Goal: Task Accomplishment & Management: Use online tool/utility

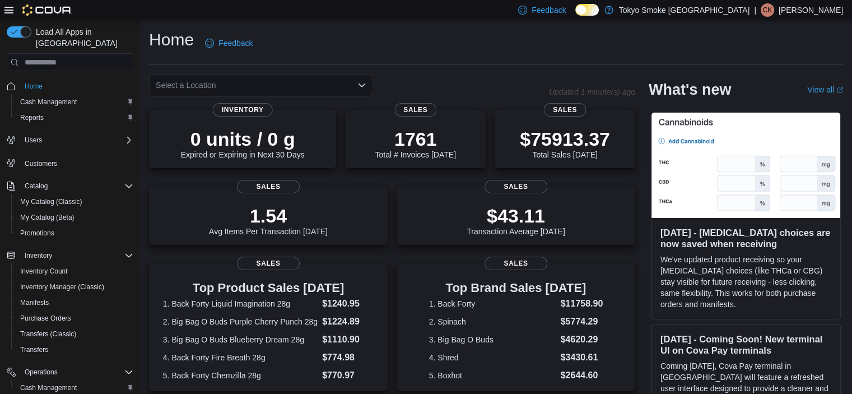
scroll to position [108, 0]
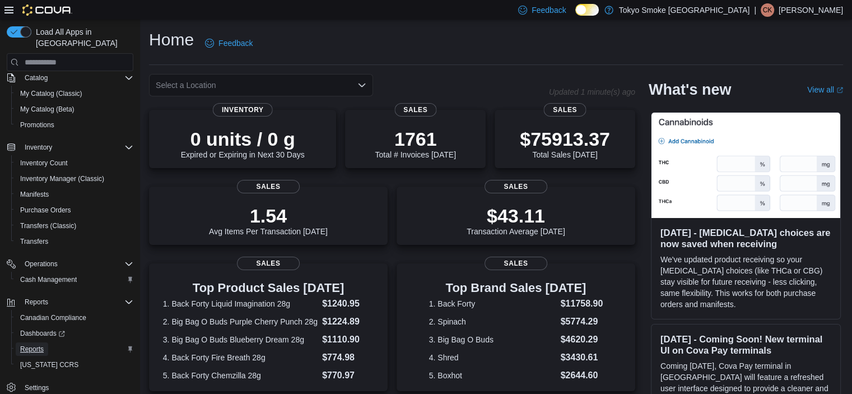
click at [42, 344] on span "Reports" at bounding box center [32, 348] width 24 height 9
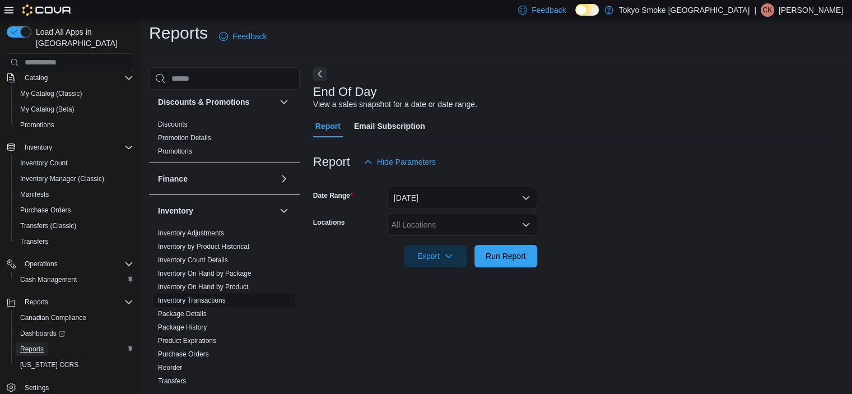
scroll to position [280, 0]
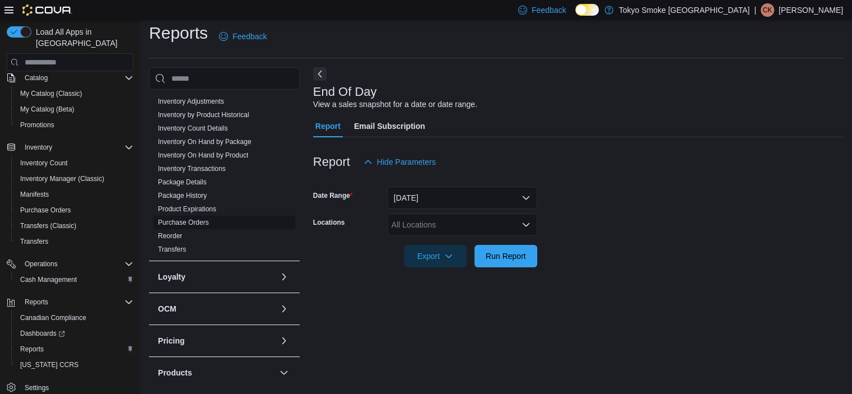
click at [195, 219] on link "Purchase Orders" at bounding box center [183, 222] width 51 height 8
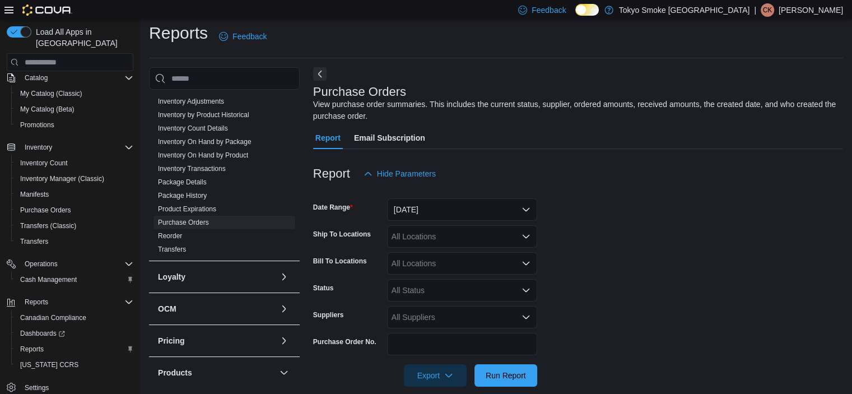
scroll to position [22, 0]
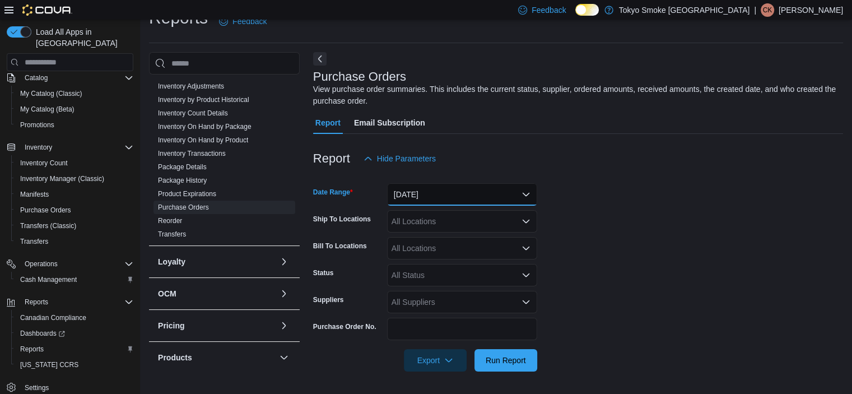
click at [425, 189] on button "Yesterday" at bounding box center [462, 194] width 150 height 22
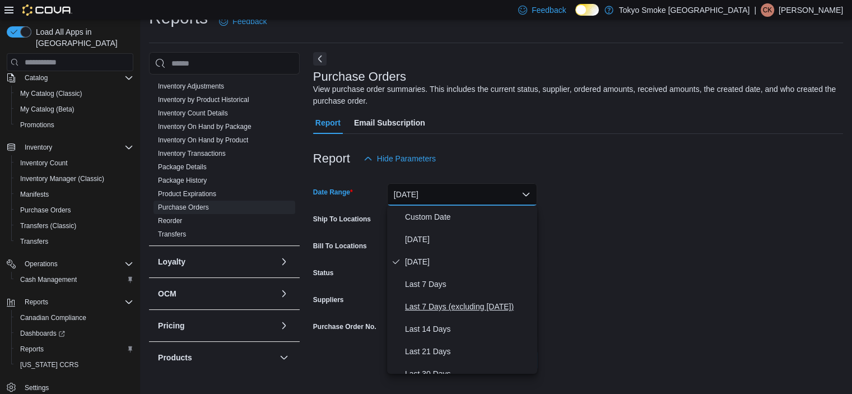
scroll to position [56, 0]
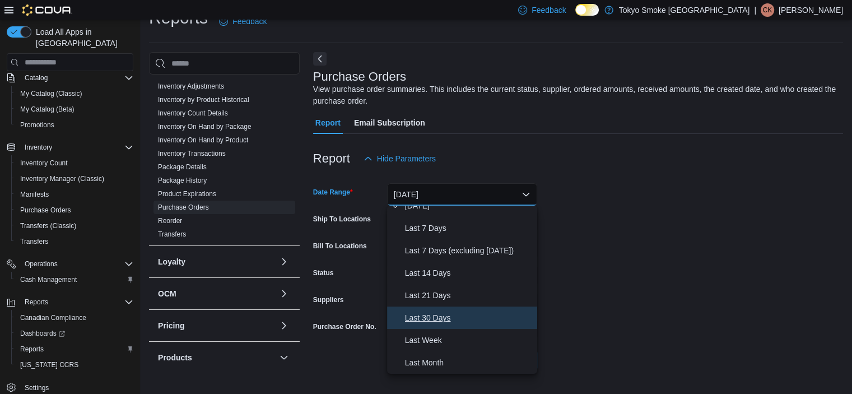
click at [439, 314] on span "Last 30 Days" at bounding box center [469, 317] width 128 height 13
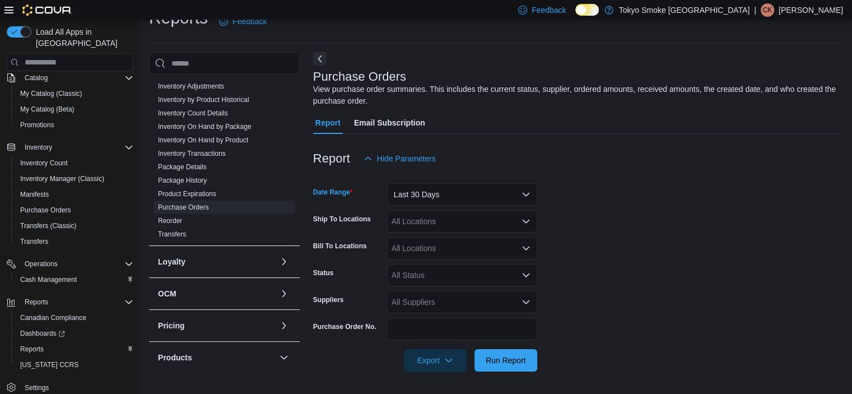
drag, startPoint x: 717, startPoint y: 227, endPoint x: 613, endPoint y: 212, distance: 104.6
click at [717, 226] on form "Date Range Last 30 Days Ship To Locations All Locations Bill To Locations All L…" at bounding box center [578, 271] width 530 height 202
click at [399, 218] on div "All Locations" at bounding box center [462, 221] width 150 height 22
type input "***"
click at [465, 235] on div "Humboldt 8th" at bounding box center [462, 240] width 137 height 11
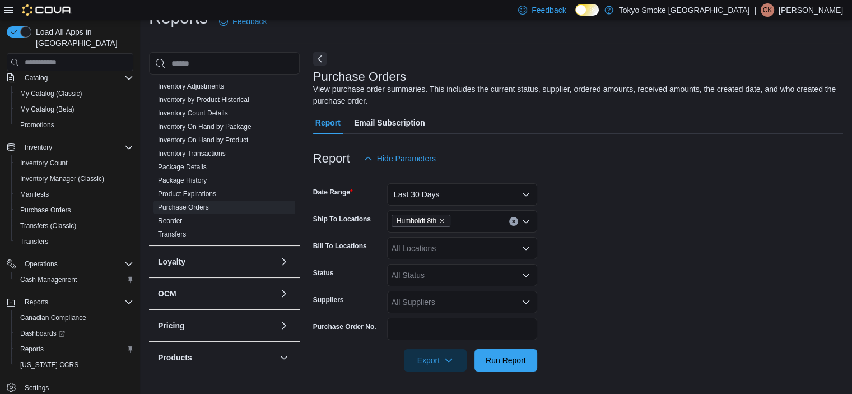
click at [639, 212] on form "Date Range Last 30 Days Ship To Locations Humboldt 8th Bill To Locations All Lo…" at bounding box center [578, 271] width 530 height 202
click at [420, 265] on div "All Status" at bounding box center [462, 275] width 150 height 22
type input "***"
click at [403, 251] on span "Submitted" at bounding box center [462, 254] width 137 height 11
click at [565, 266] on form "Date Range Last 30 Days Ship To Locations Humboldt 8th Bill To Locations All Lo…" at bounding box center [578, 271] width 530 height 202
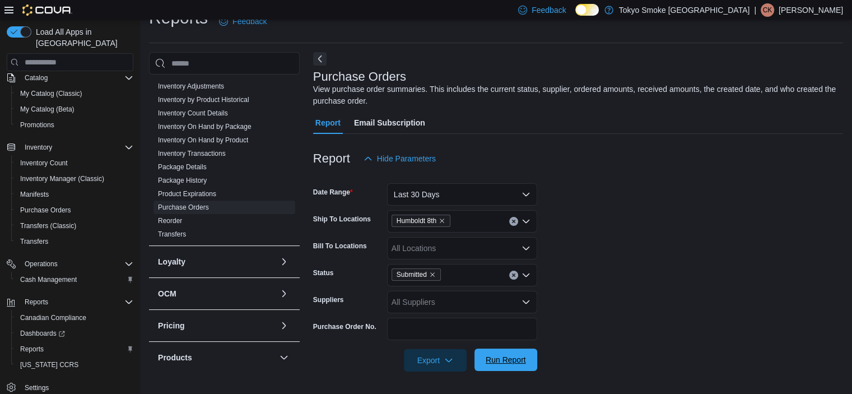
click at [493, 359] on span "Run Report" at bounding box center [506, 359] width 40 height 11
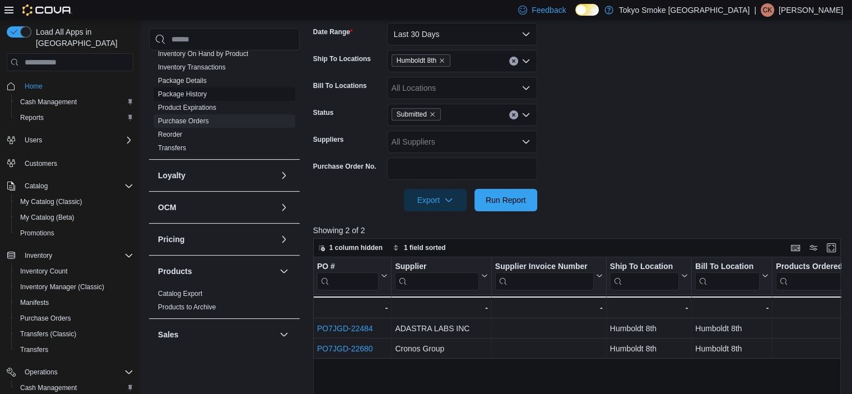
scroll to position [448, 0]
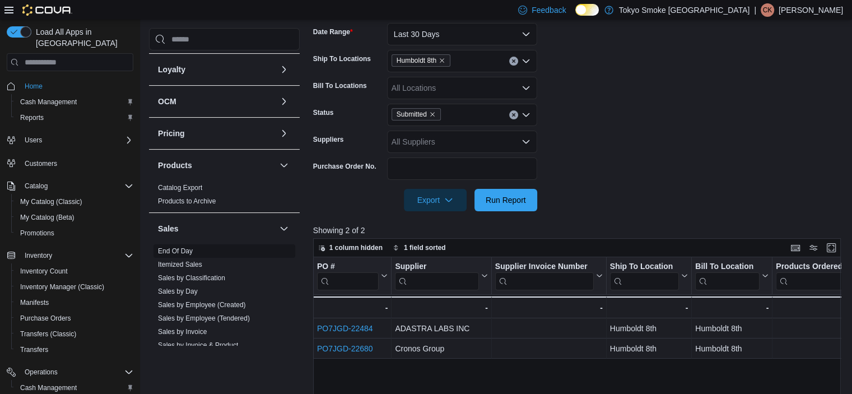
click at [180, 251] on link "End Of Day" at bounding box center [175, 251] width 35 height 8
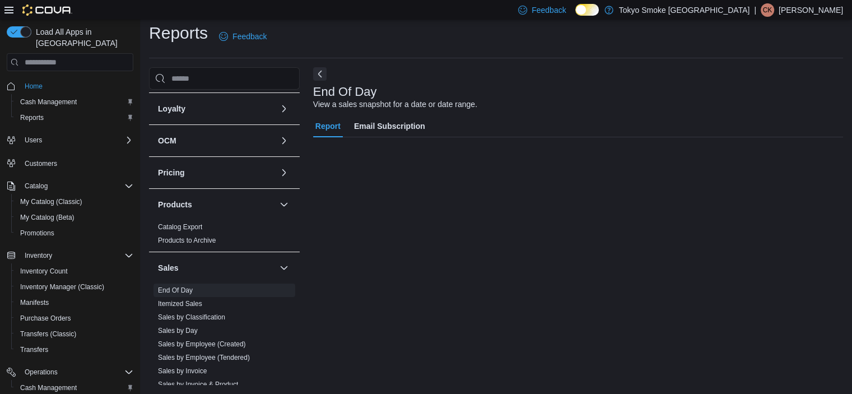
scroll to position [7, 0]
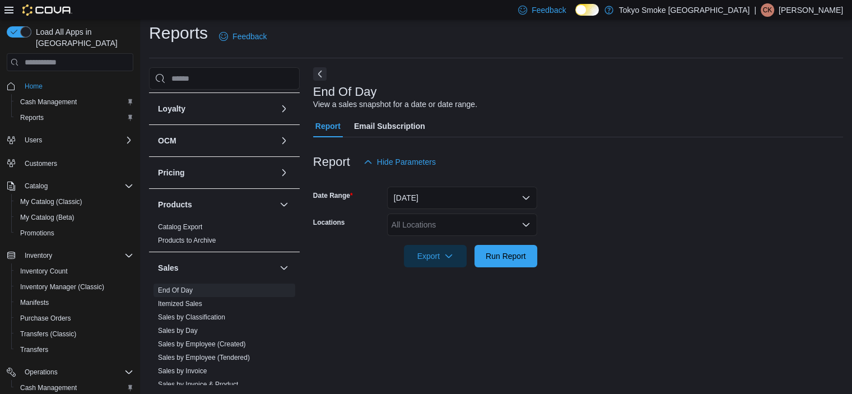
click at [432, 220] on div "All Locations" at bounding box center [462, 224] width 150 height 22
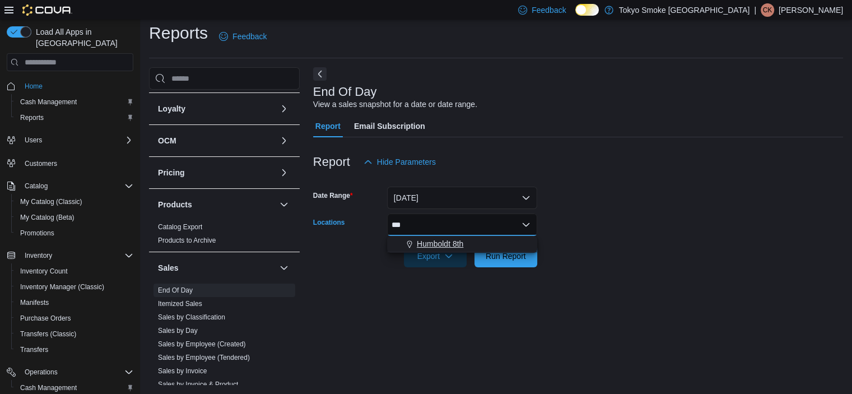
type input "***"
click at [438, 239] on span "Humboldt 8th" at bounding box center [440, 243] width 46 height 11
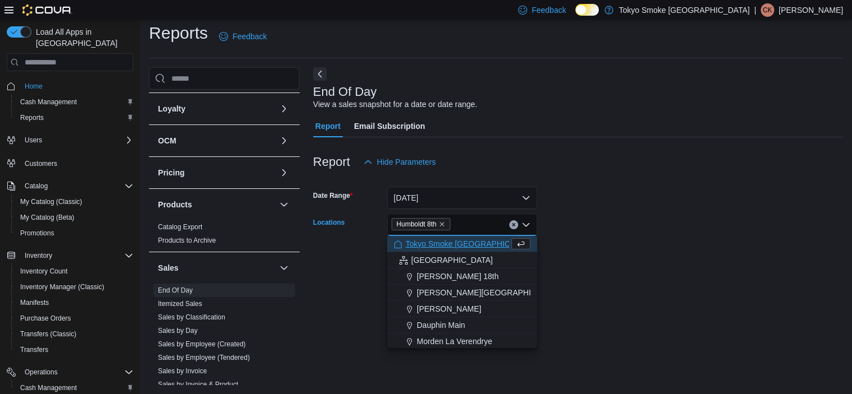
click at [584, 237] on div at bounding box center [578, 240] width 530 height 9
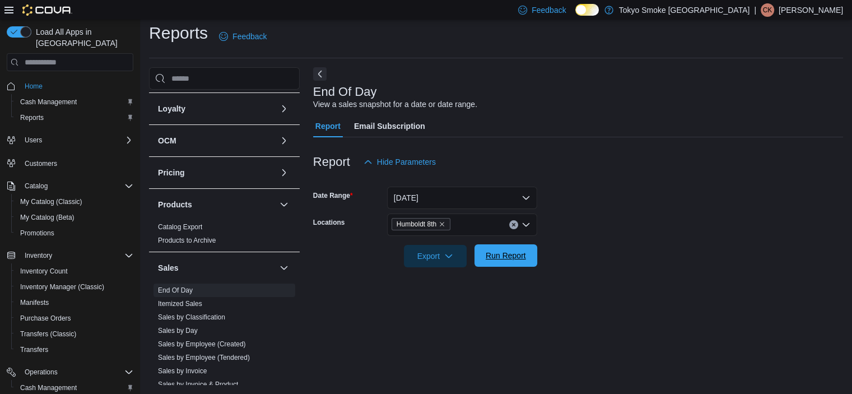
click at [517, 266] on span "Run Report" at bounding box center [505, 255] width 49 height 22
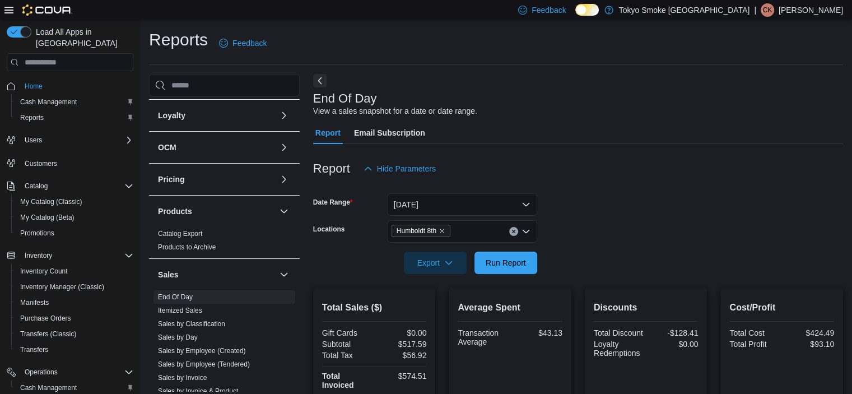
click at [808, 10] on p "Curtis Kay-Lassels" at bounding box center [810, 9] width 64 height 13
click at [758, 109] on span "Sign Out" at bounding box center [770, 106] width 30 height 11
